Goal: Information Seeking & Learning: Learn about a topic

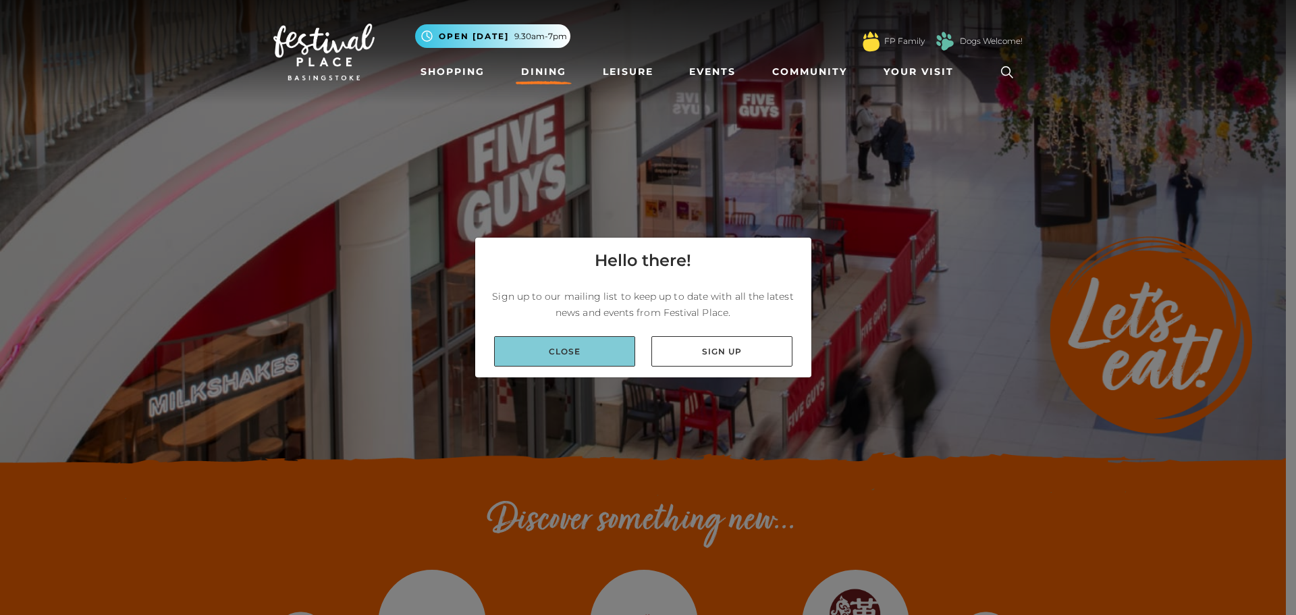
click at [630, 354] on link "Close" at bounding box center [564, 351] width 141 height 30
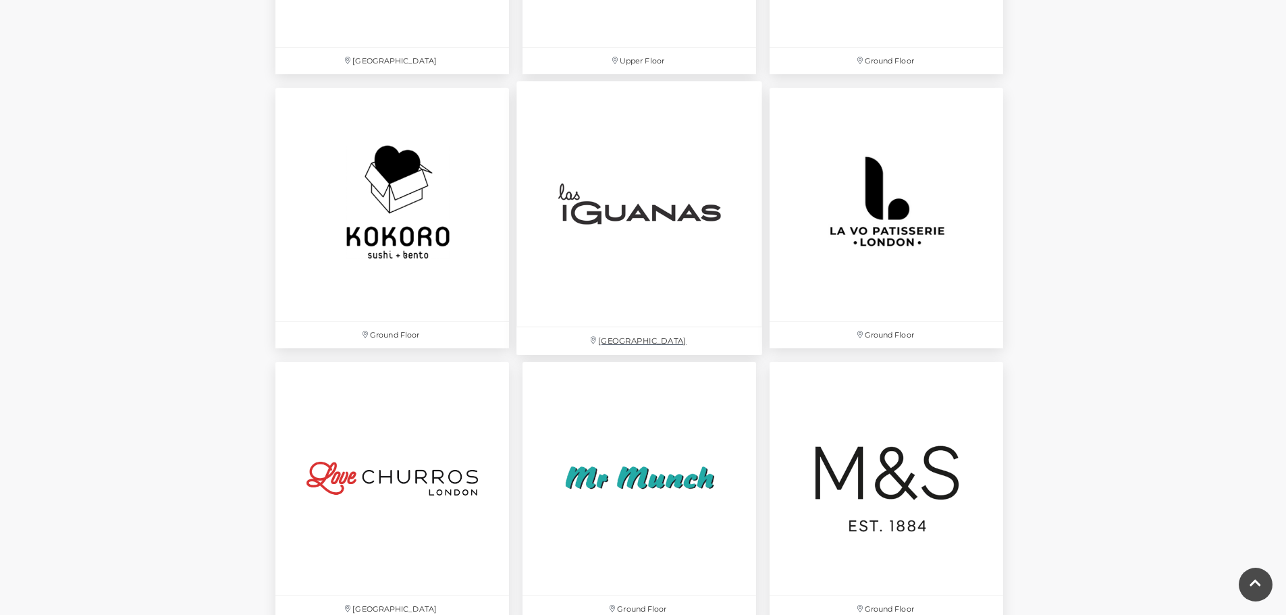
scroll to position [2834, 0]
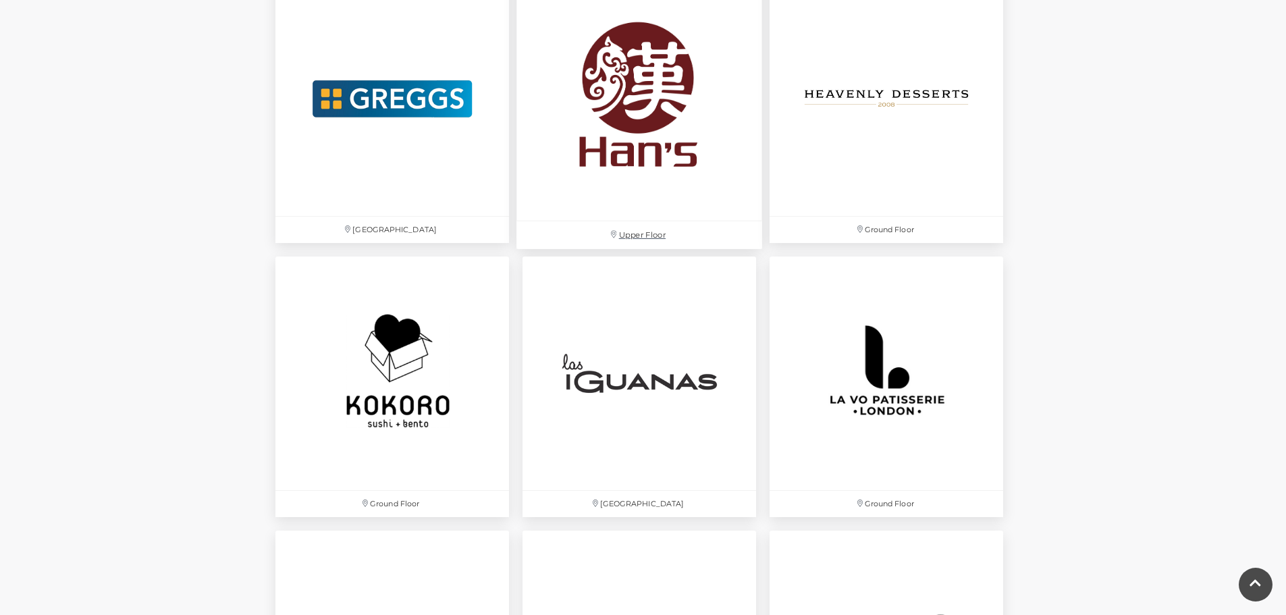
click at [678, 149] on img at bounding box center [639, 99] width 246 height 246
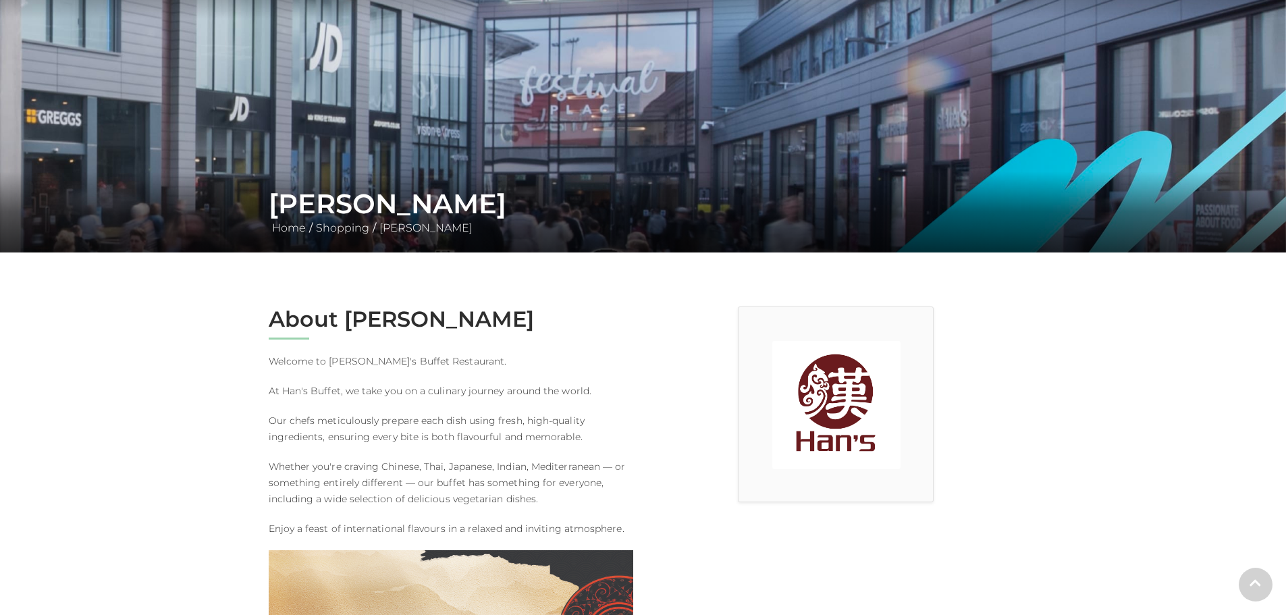
scroll to position [270, 0]
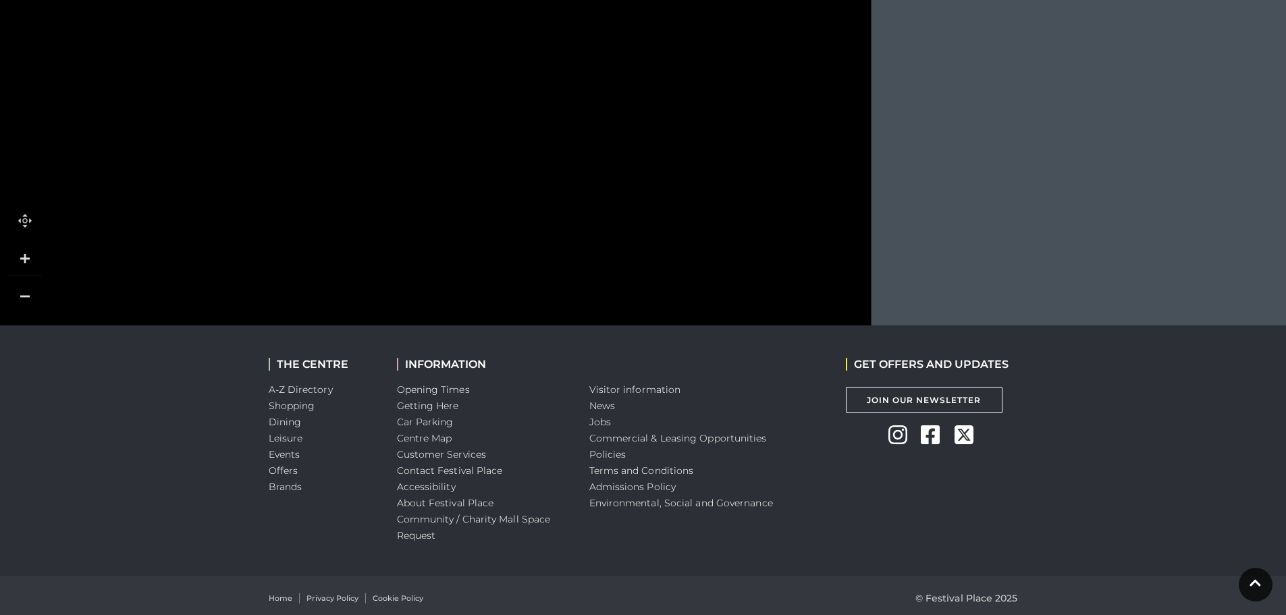
scroll to position [1696, 0]
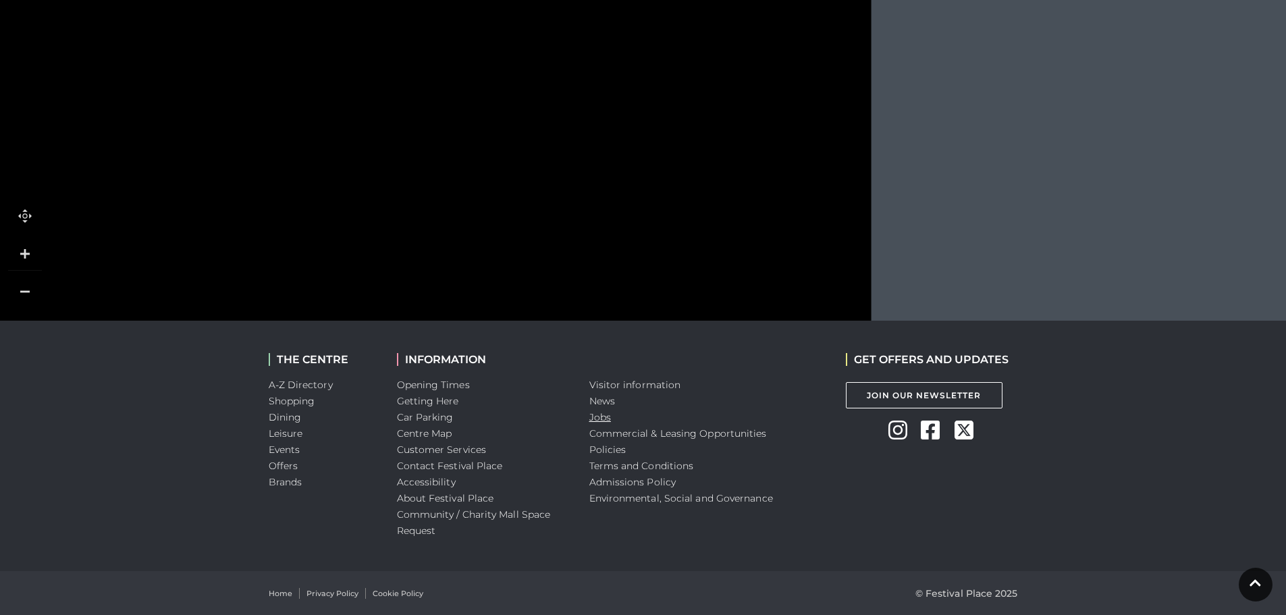
click at [602, 413] on link "Jobs" at bounding box center [600, 417] width 22 height 12
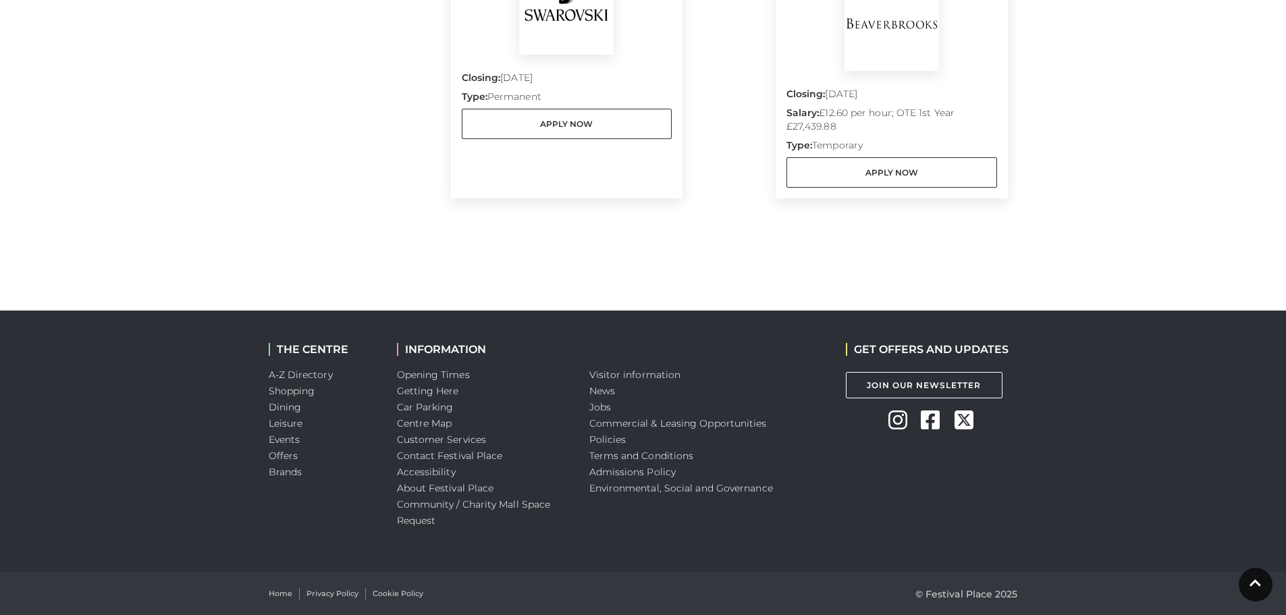
scroll to position [827, 0]
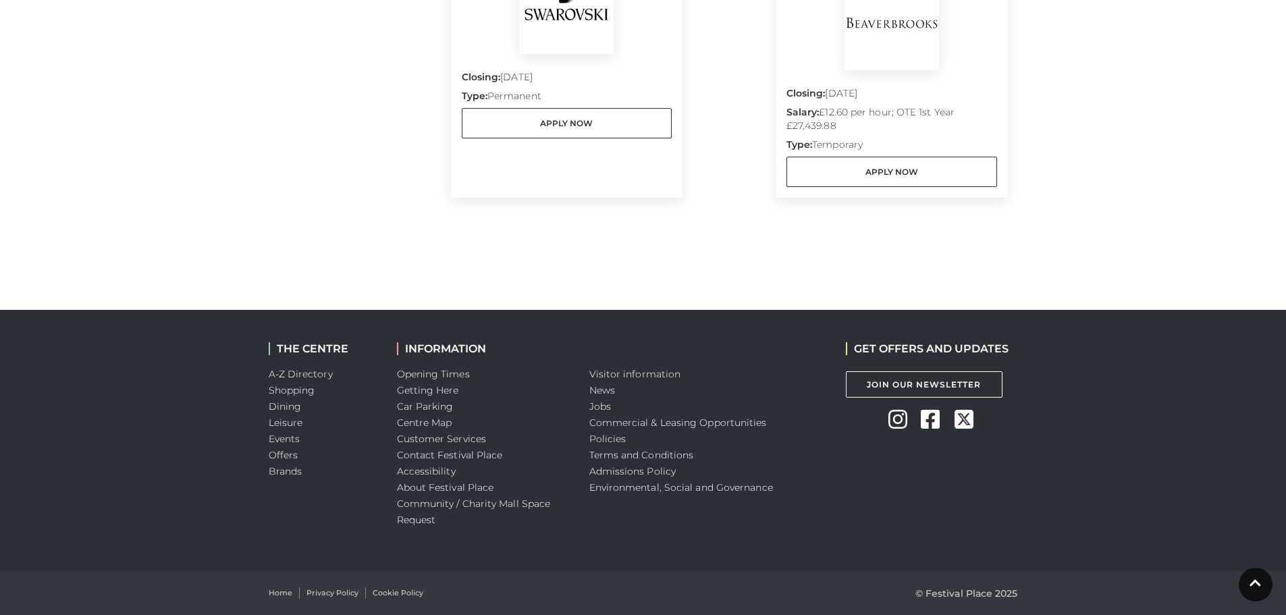
click at [613, 432] on li "Policies" at bounding box center [707, 439] width 236 height 16
click at [615, 428] on link "Commercial & Leasing Opportunities" at bounding box center [677, 422] width 177 height 12
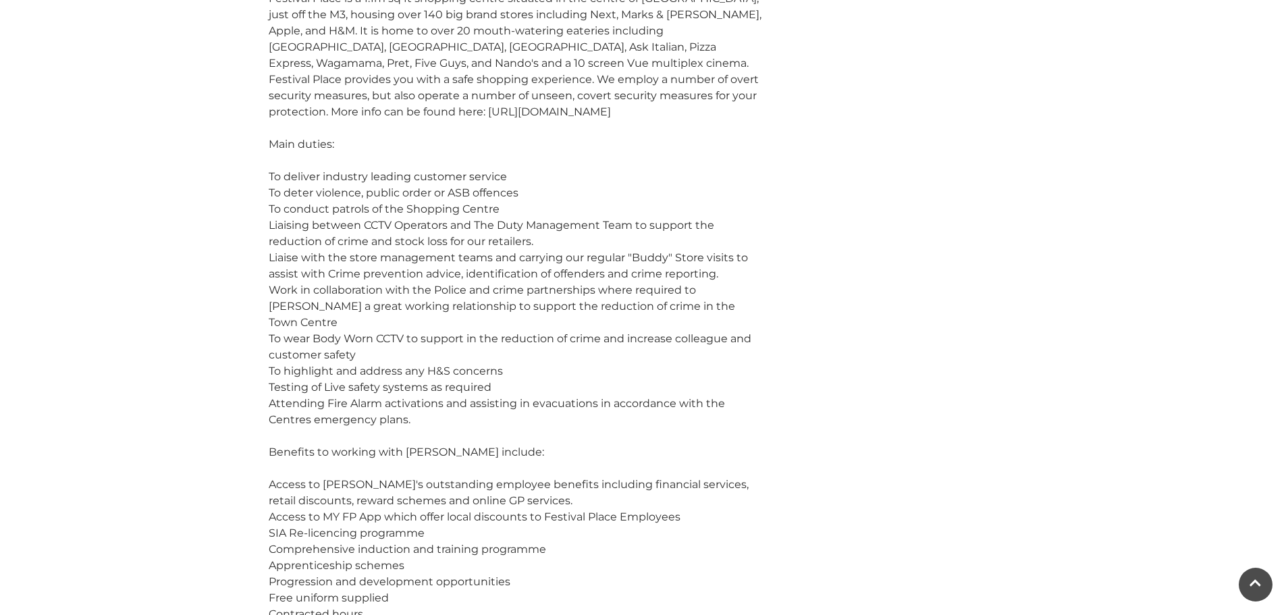
scroll to position [607, 0]
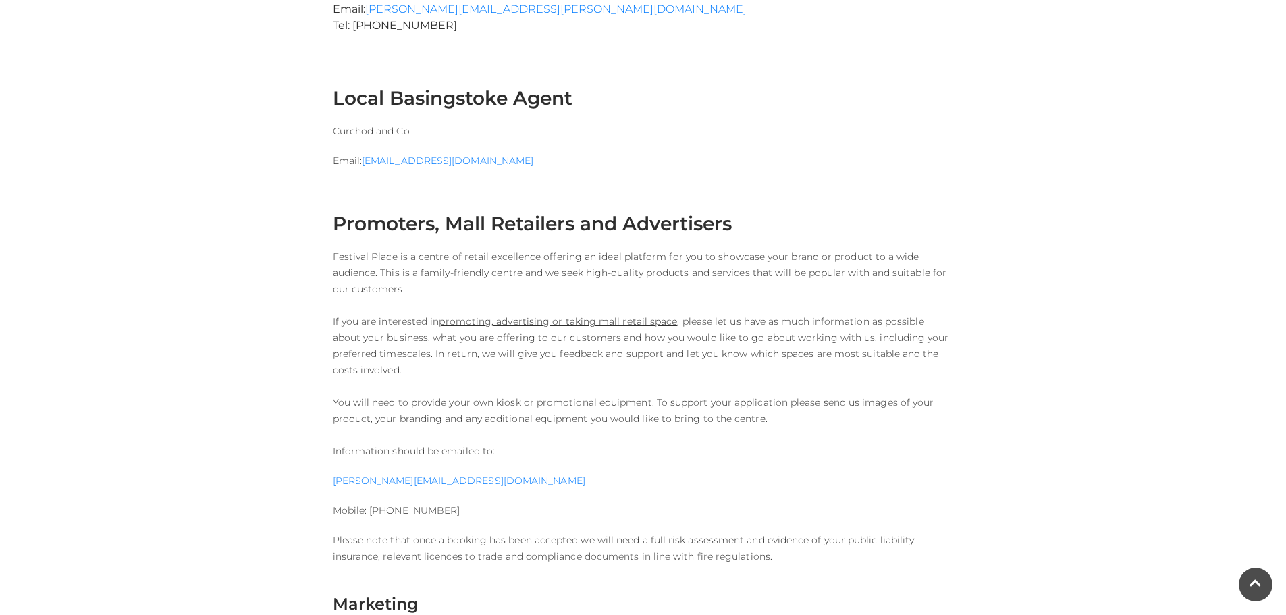
scroll to position [1012, 0]
